Goal: Task Accomplishment & Management: Use online tool/utility

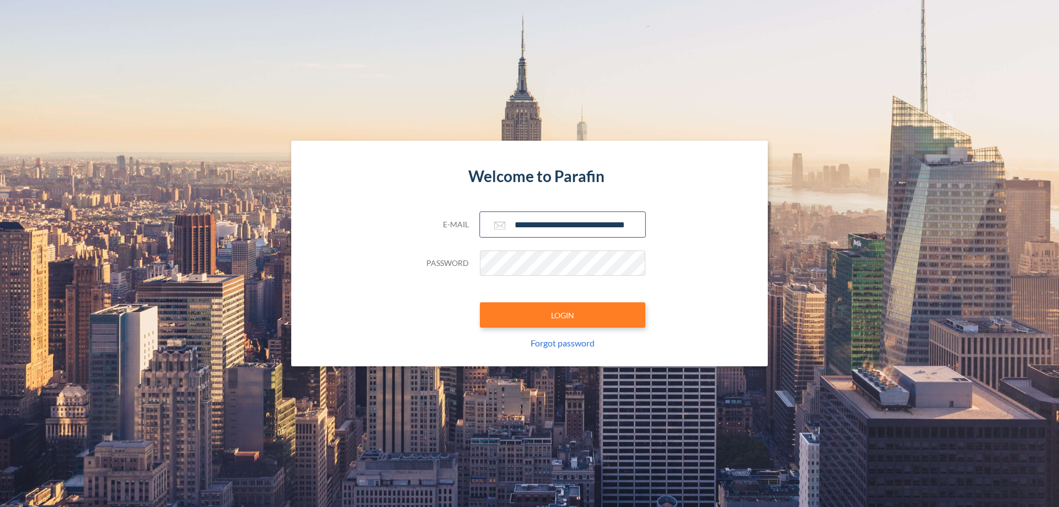
scroll to position [0, 18]
type input "**********"
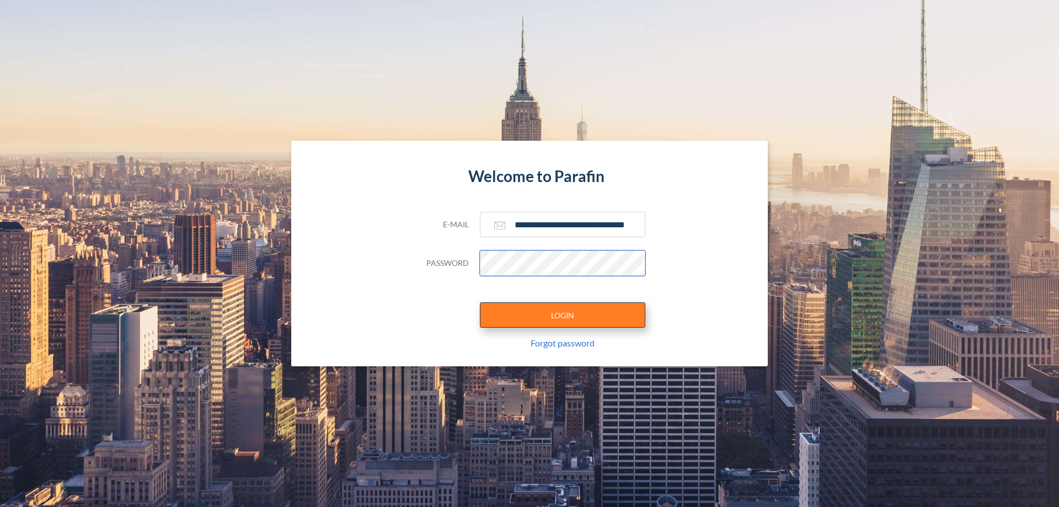
scroll to position [0, 0]
click at [563, 315] on button "LOGIN" at bounding box center [563, 314] width 166 height 25
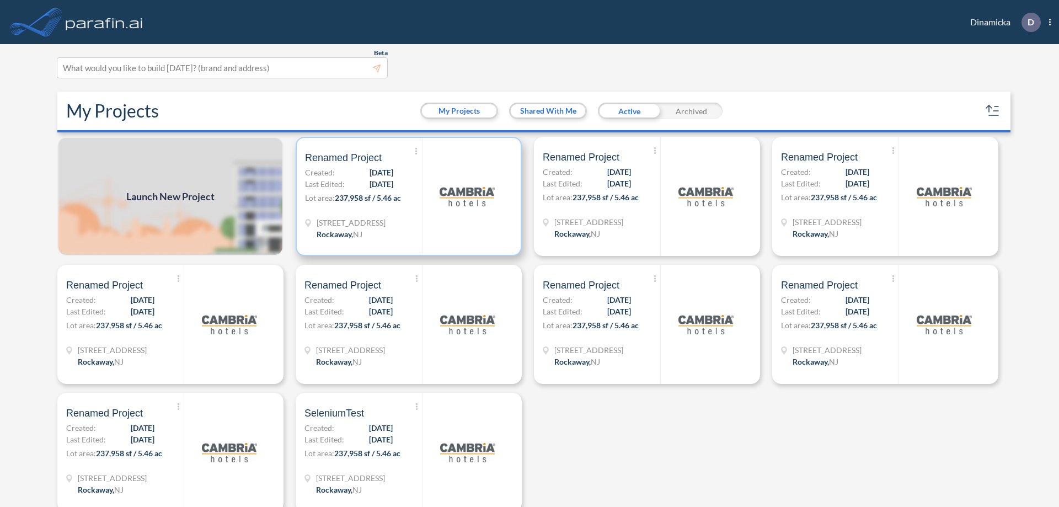
scroll to position [3, 0]
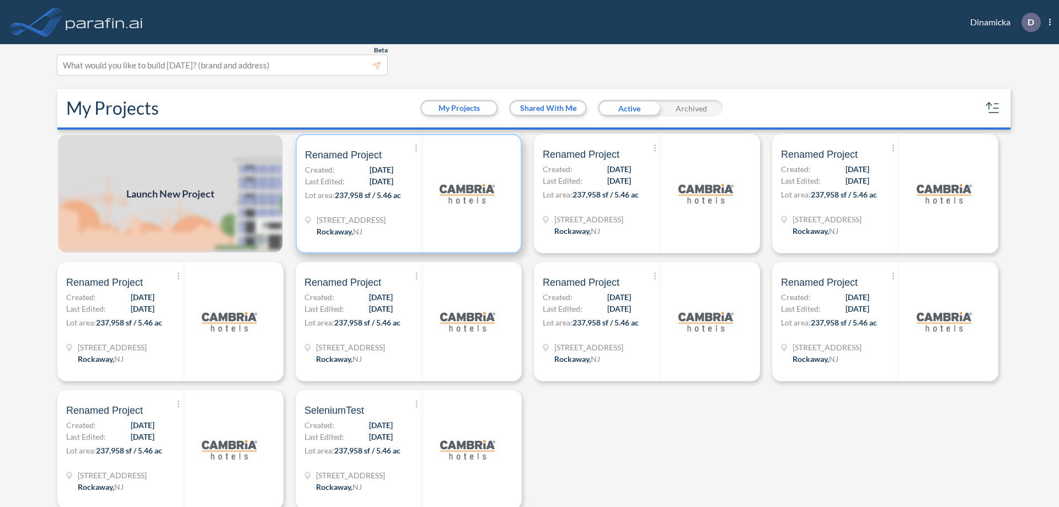
click at [407, 194] on p "Lot area: 237,958 sf / 5.46 ac" at bounding box center [363, 197] width 117 height 16
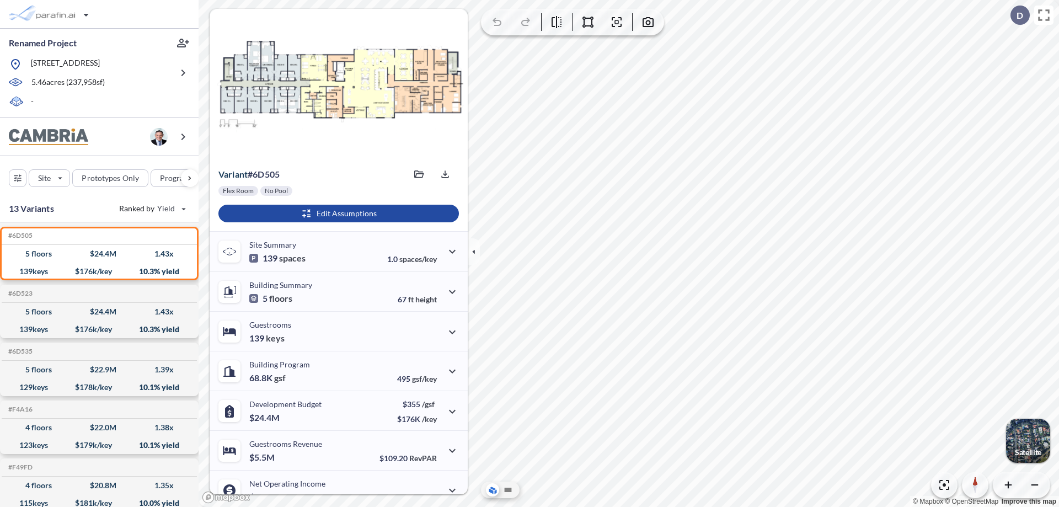
scroll to position [56, 0]
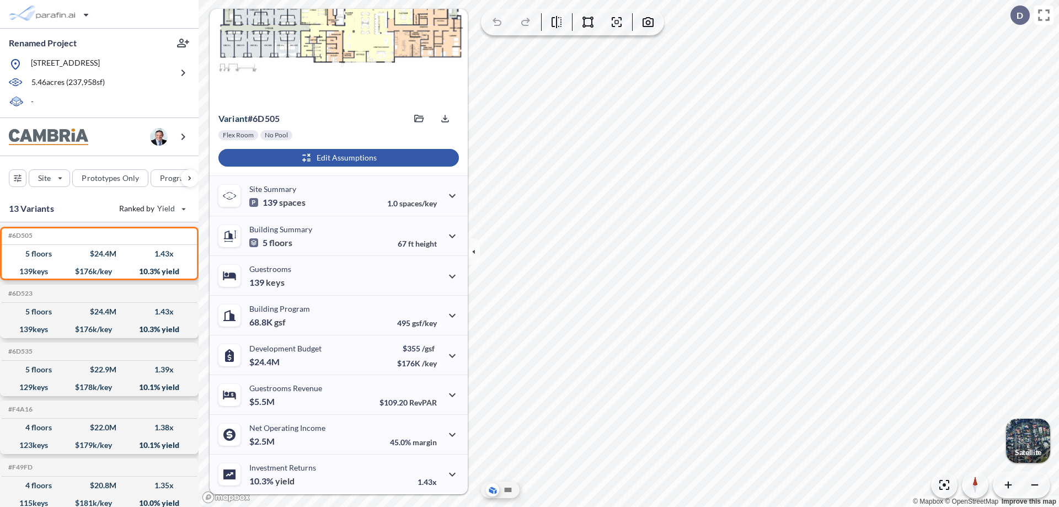
click at [337, 158] on div "button" at bounding box center [338, 158] width 241 height 18
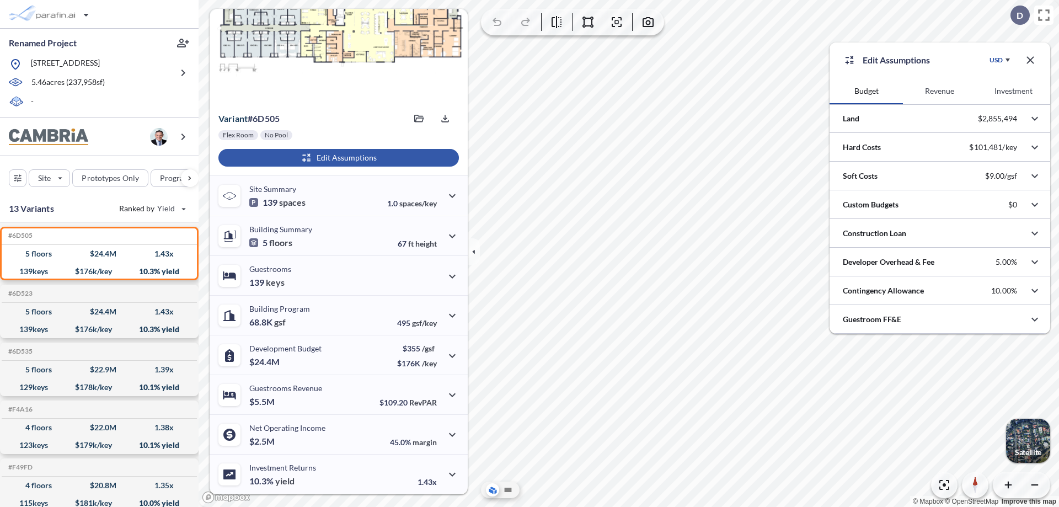
click at [940, 91] on button "Revenue" at bounding box center [939, 91] width 73 height 26
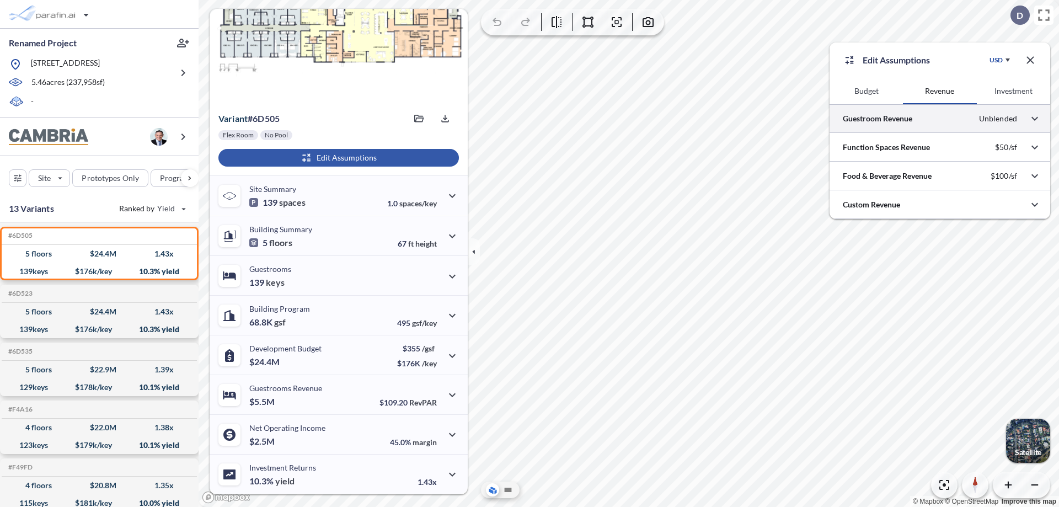
click at [940, 119] on div at bounding box center [940, 118] width 221 height 28
